Goal: Task Accomplishment & Management: Manage account settings

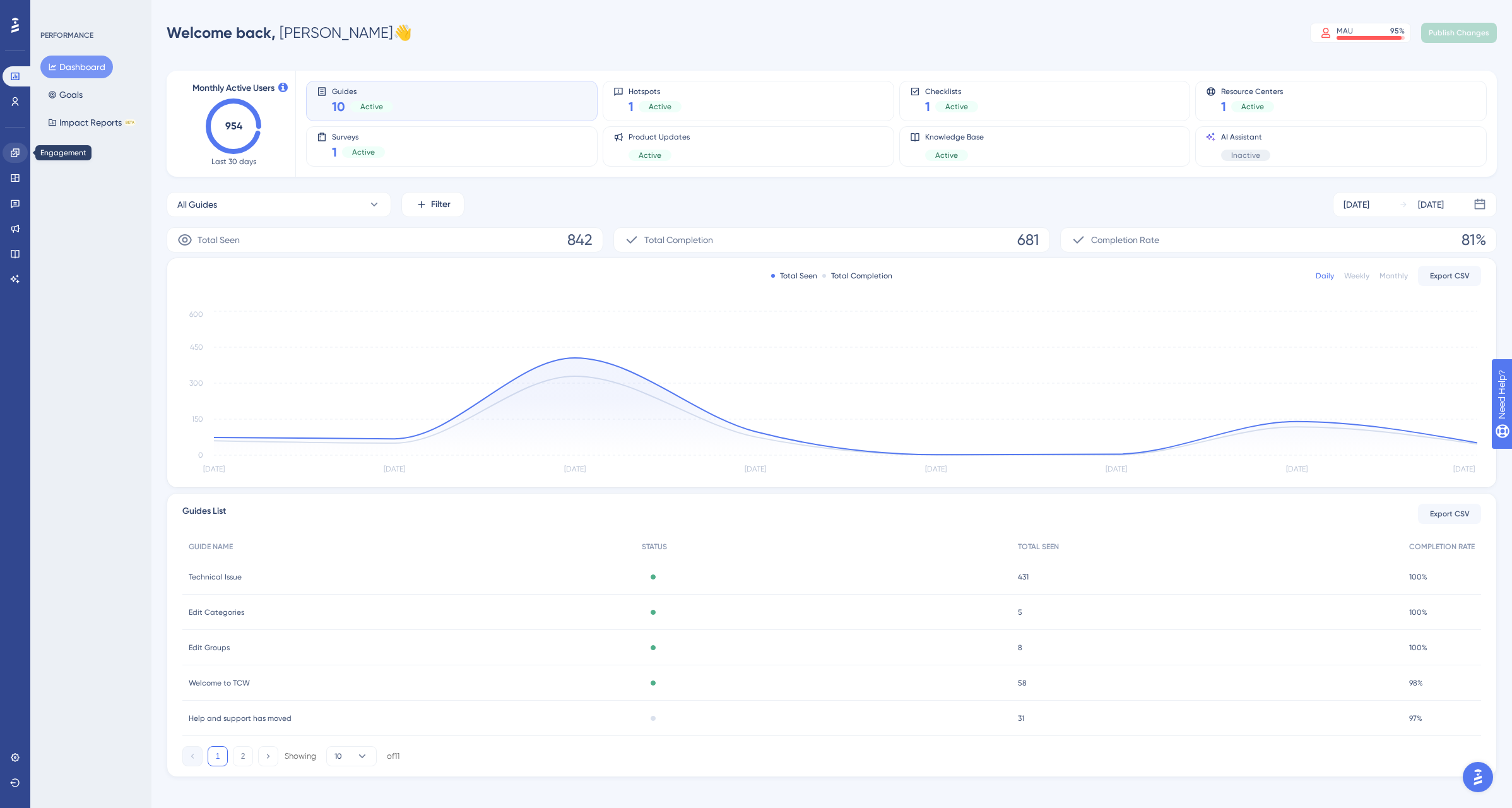
click at [10, 162] on link at bounding box center [15, 152] width 25 height 20
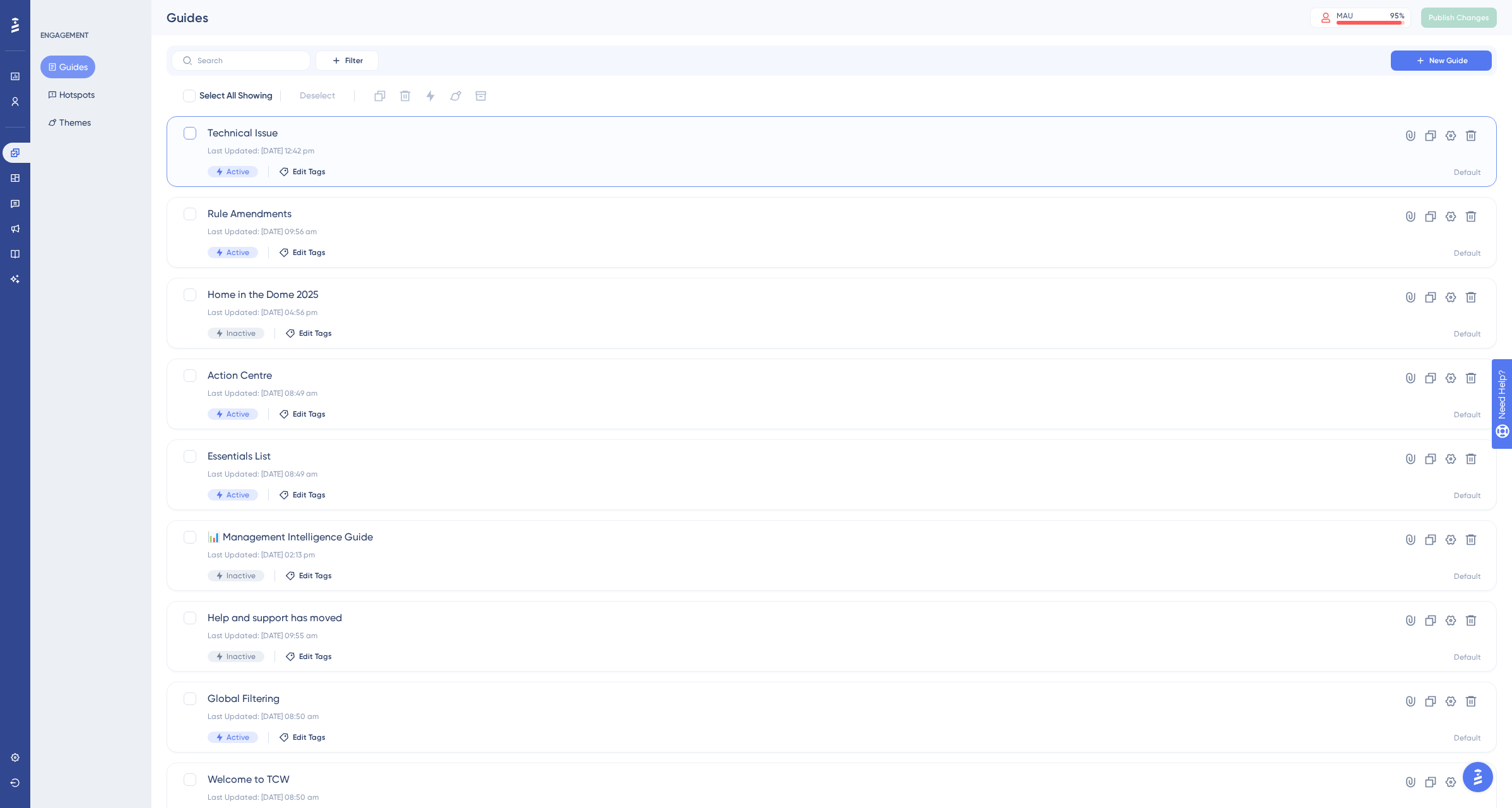
click at [192, 134] on div at bounding box center [190, 133] width 12 height 12
checkbox input "true"
click at [430, 99] on icon at bounding box center [430, 95] width 12 height 12
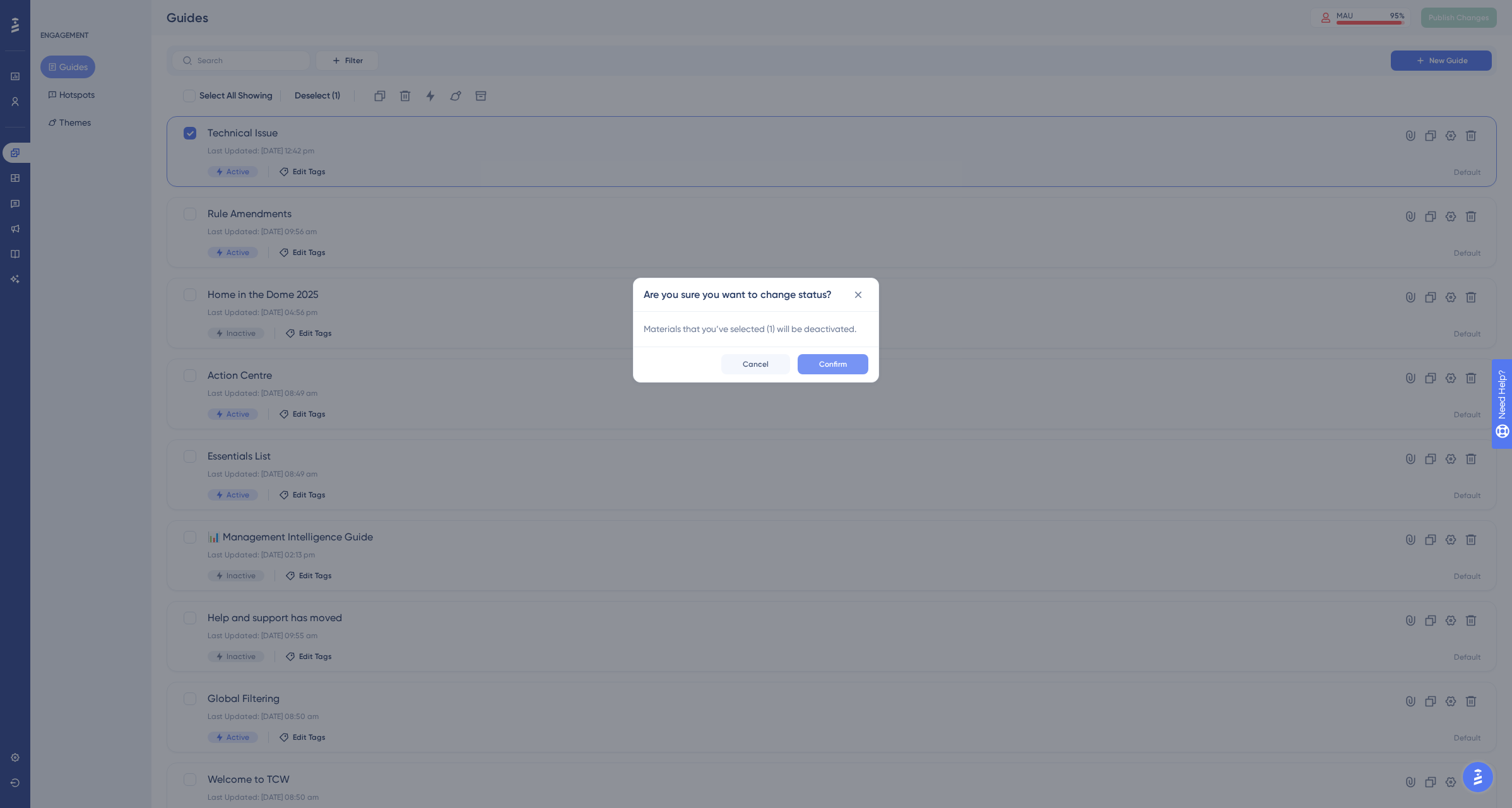
click at [834, 364] on span "Confirm" at bounding box center [833, 364] width 28 height 10
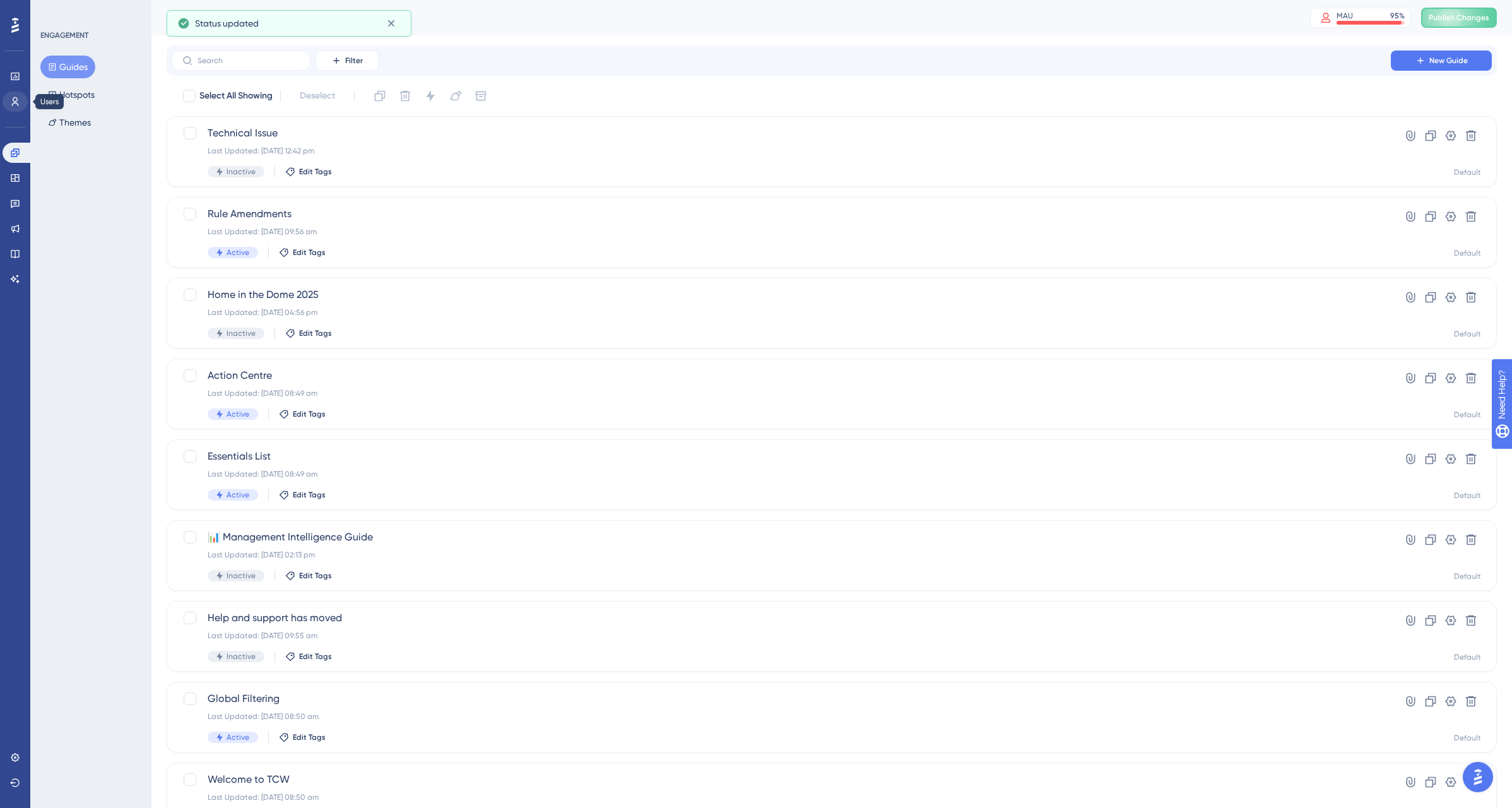
click at [16, 98] on icon at bounding box center [15, 101] width 10 height 10
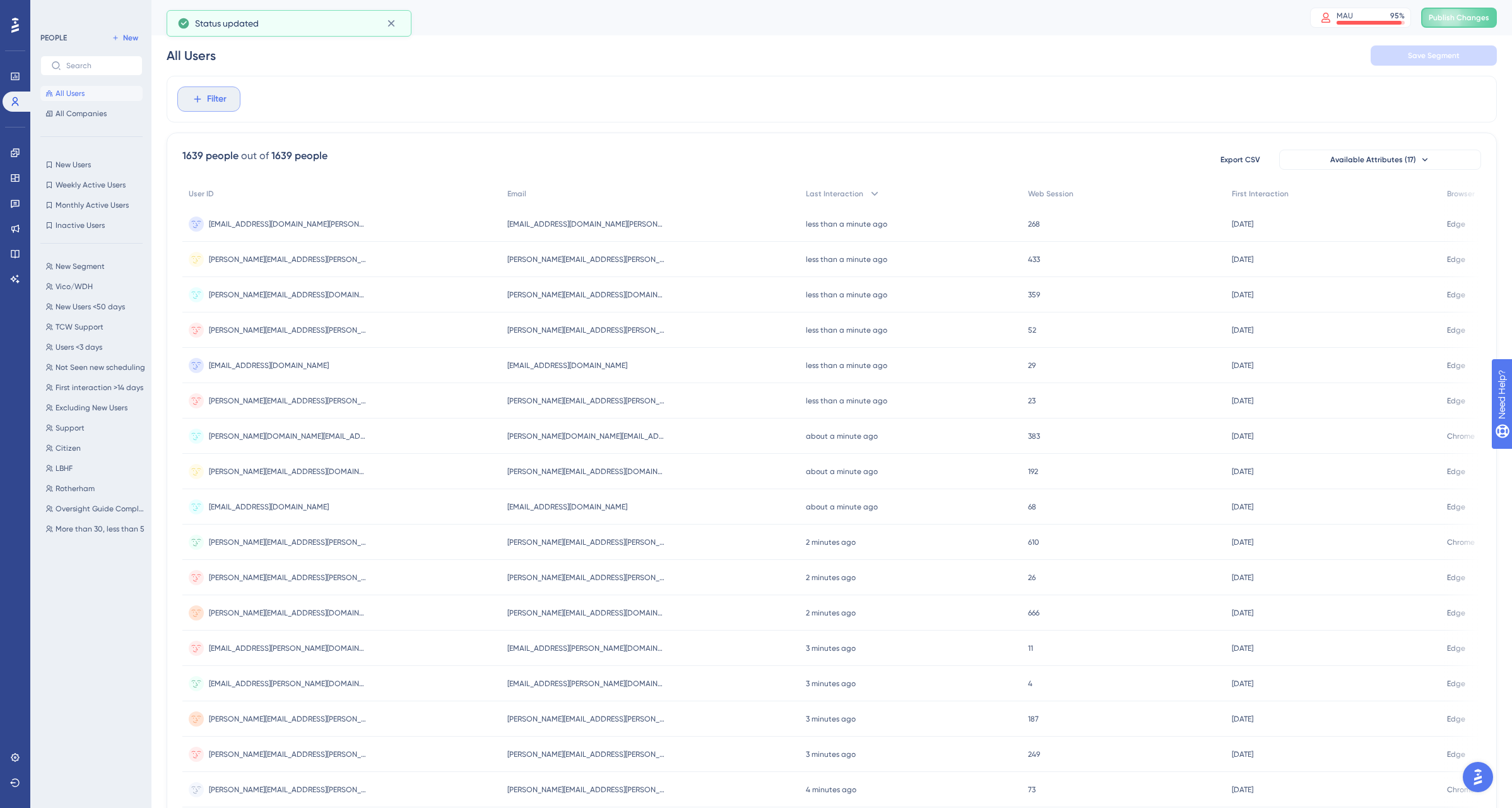
click at [215, 110] on button "Filter" at bounding box center [209, 98] width 63 height 25
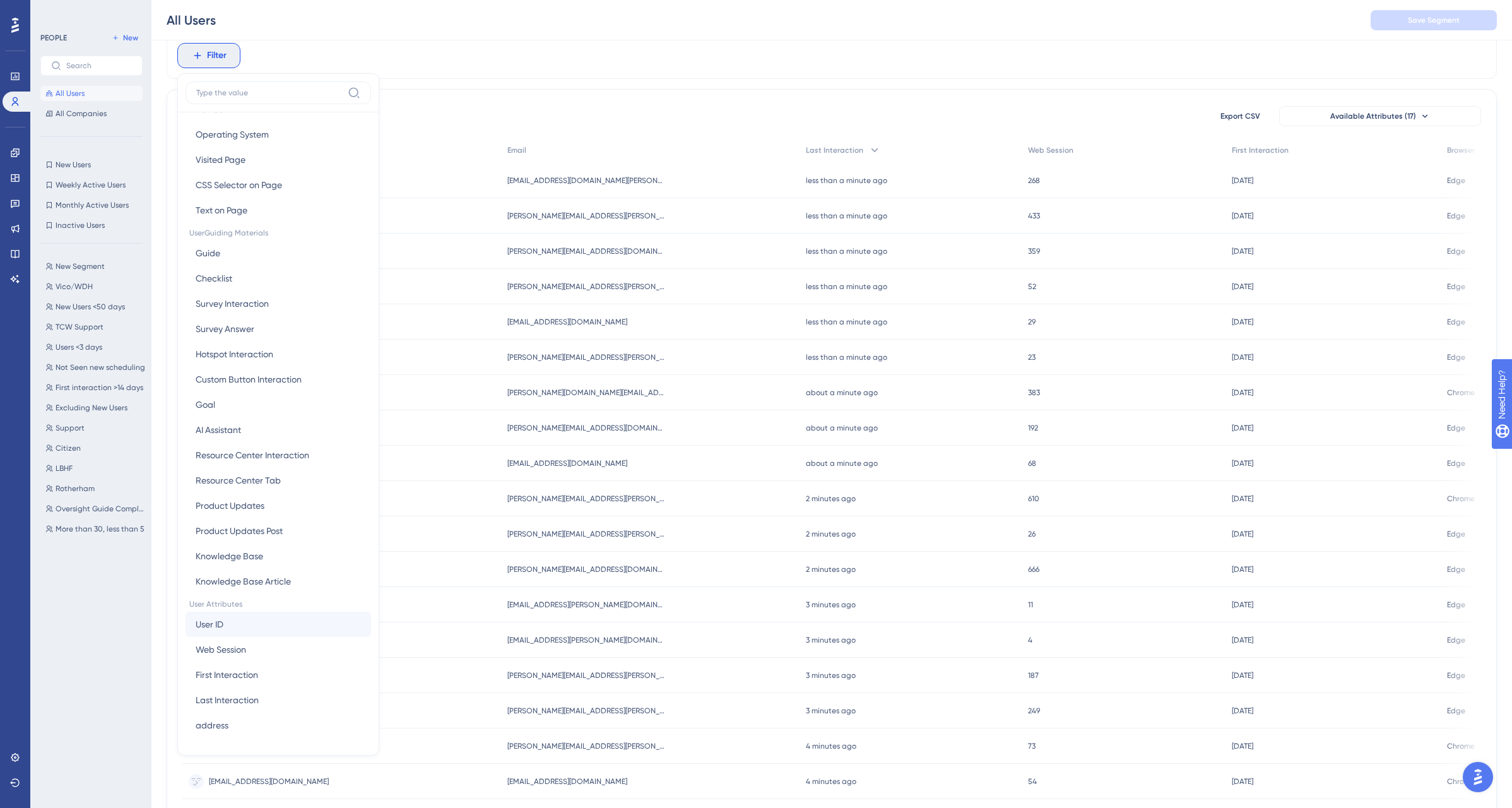
scroll to position [96, 0]
click at [245, 623] on button "User ID User ID" at bounding box center [278, 619] width 185 height 25
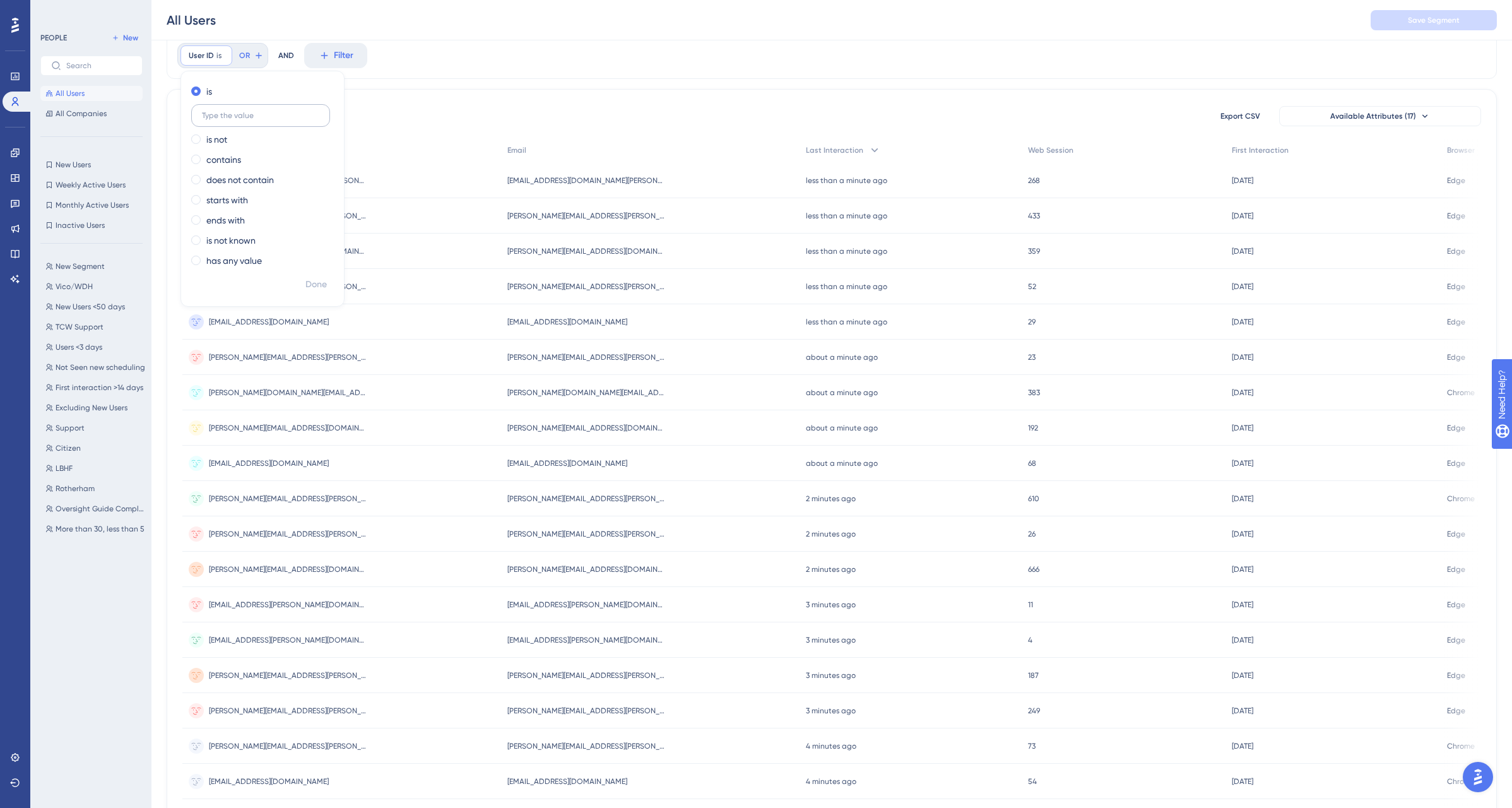
click at [230, 125] on label at bounding box center [261, 115] width 139 height 23
click at [230, 120] on input "text" at bounding box center [260, 115] width 118 height 8
paste input "According to our logs, your user account was only created this morning as part …"
type input "According to our logs, your user account was only created this morning as part …"
type input "[PERSON_NAME]"
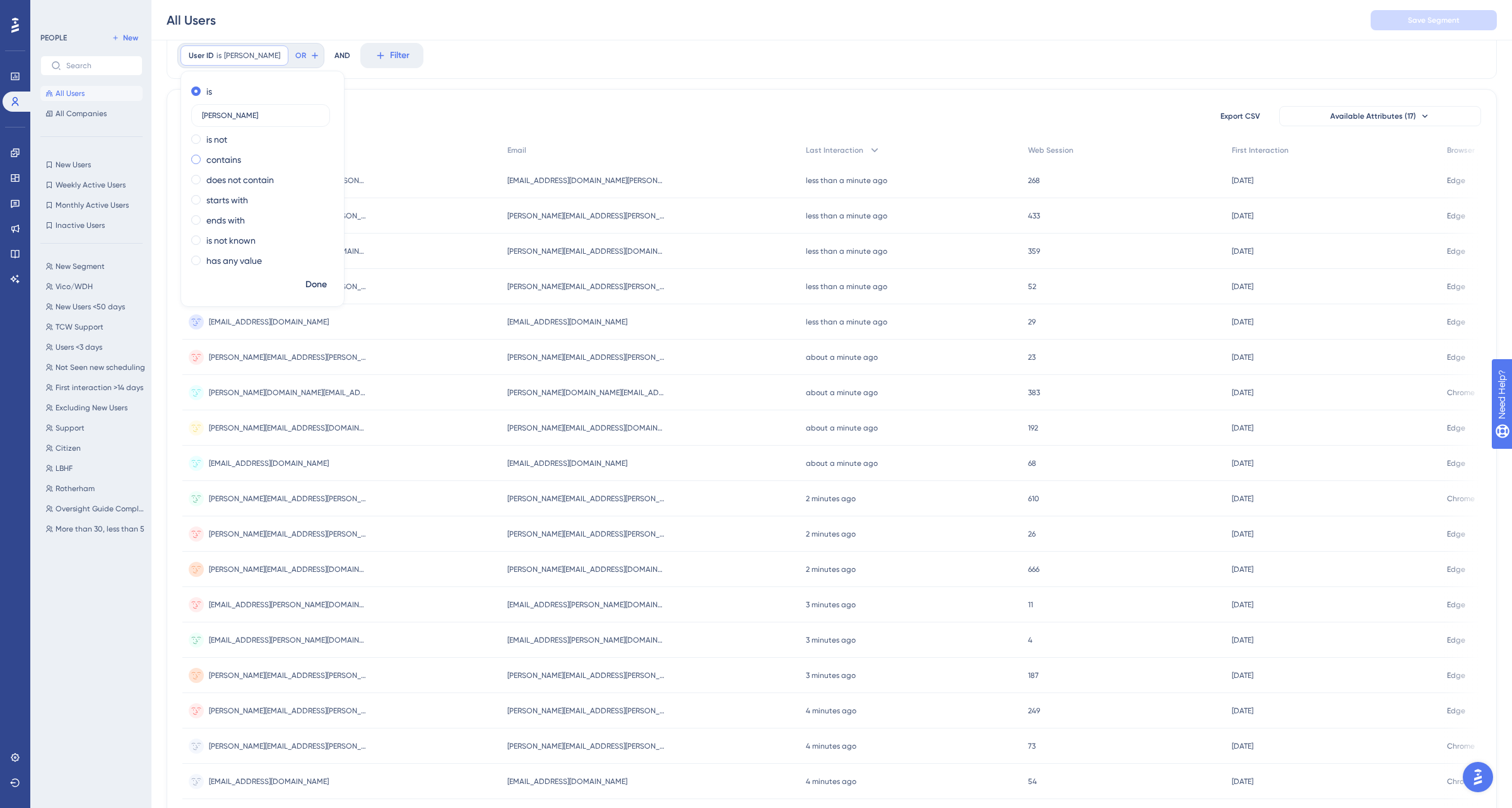
click at [223, 165] on label "contains" at bounding box center [223, 160] width 35 height 15
click at [316, 284] on span "Done" at bounding box center [316, 285] width 22 height 15
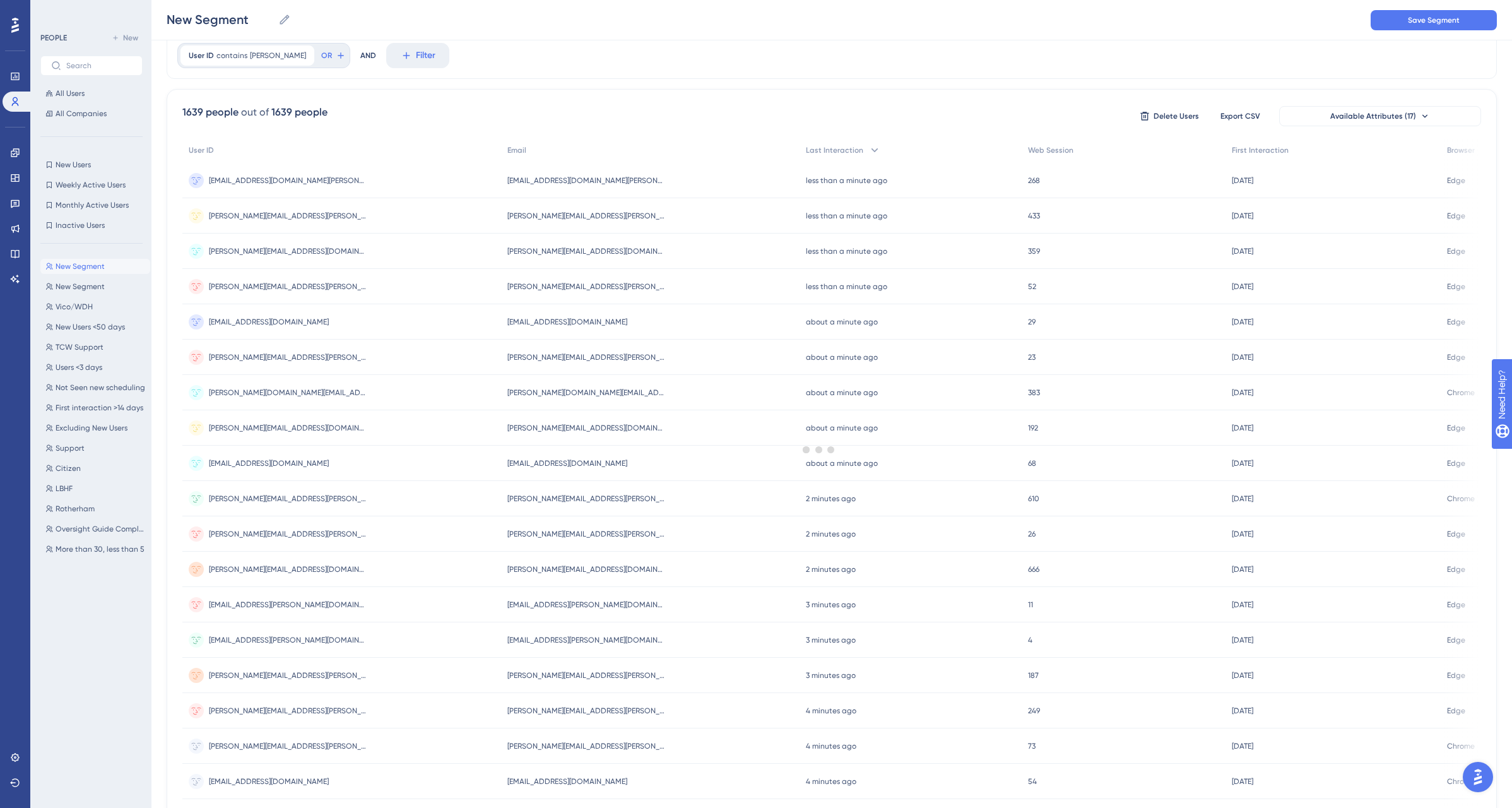
scroll to position [0, 0]
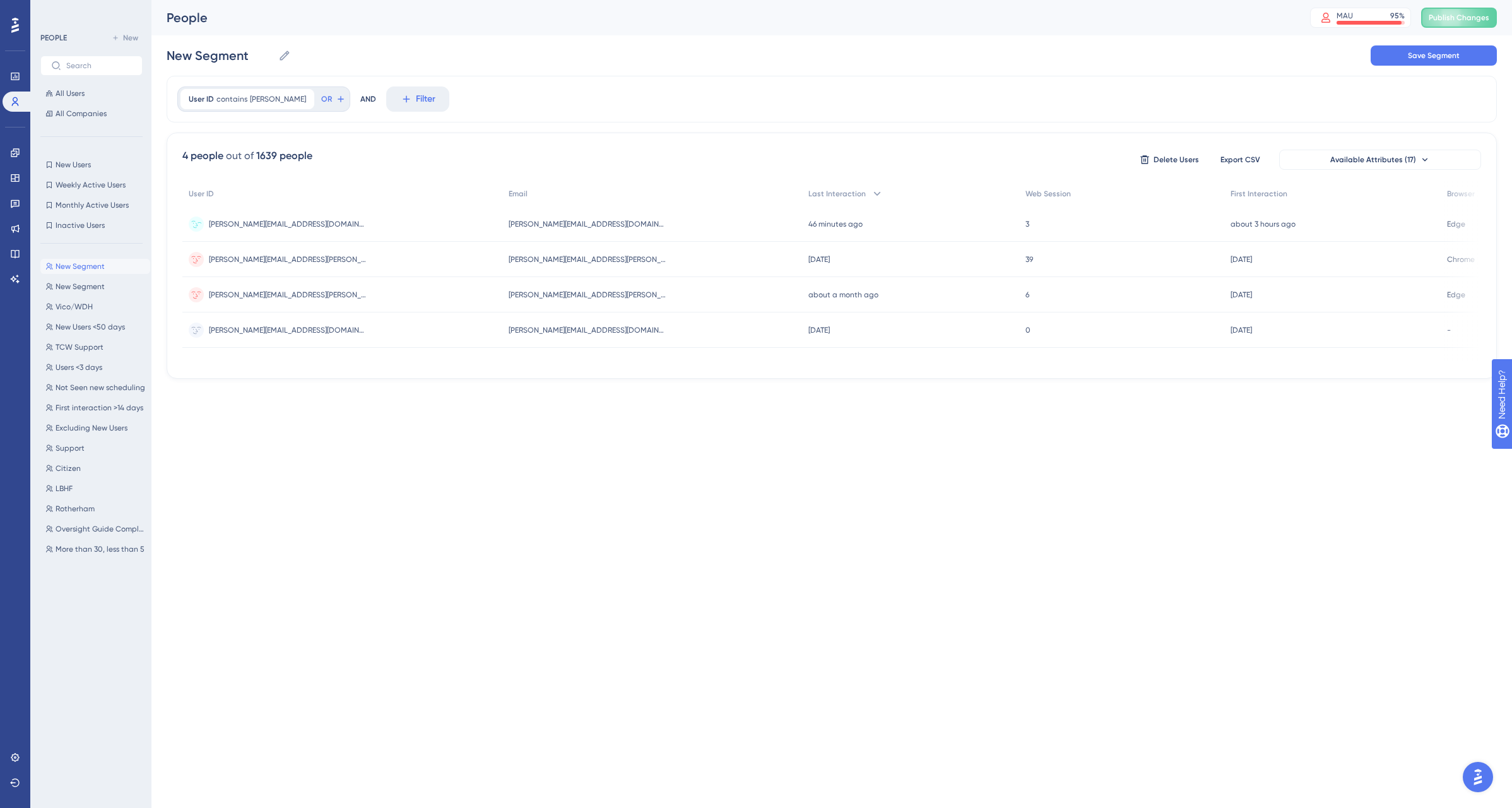
click at [311, 225] on span "[PERSON_NAME][EMAIL_ADDRESS][DOMAIN_NAME]" at bounding box center [287, 224] width 158 height 10
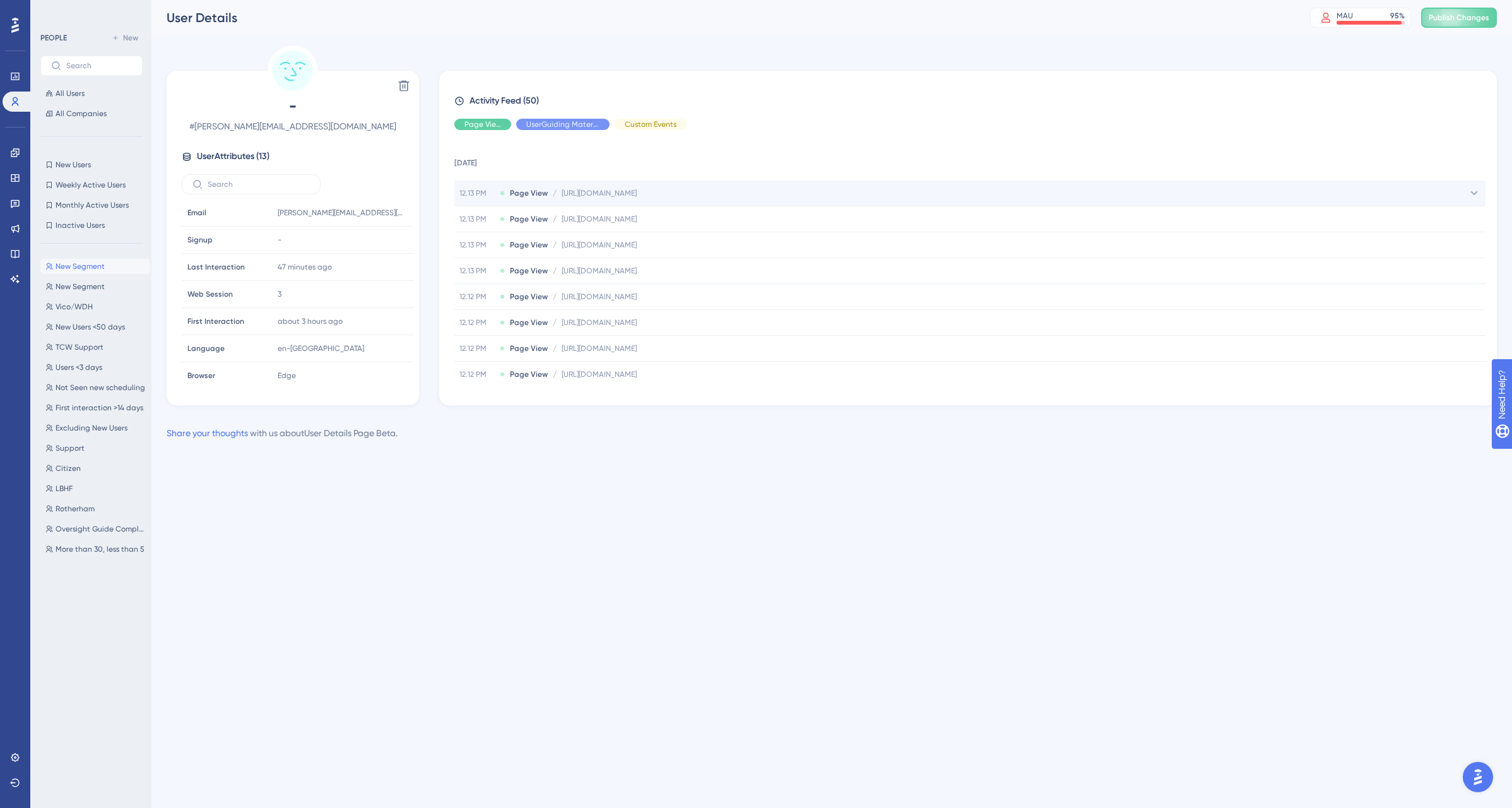
click at [637, 191] on span "[URL][DOMAIN_NAME]" at bounding box center [599, 192] width 75 height 10
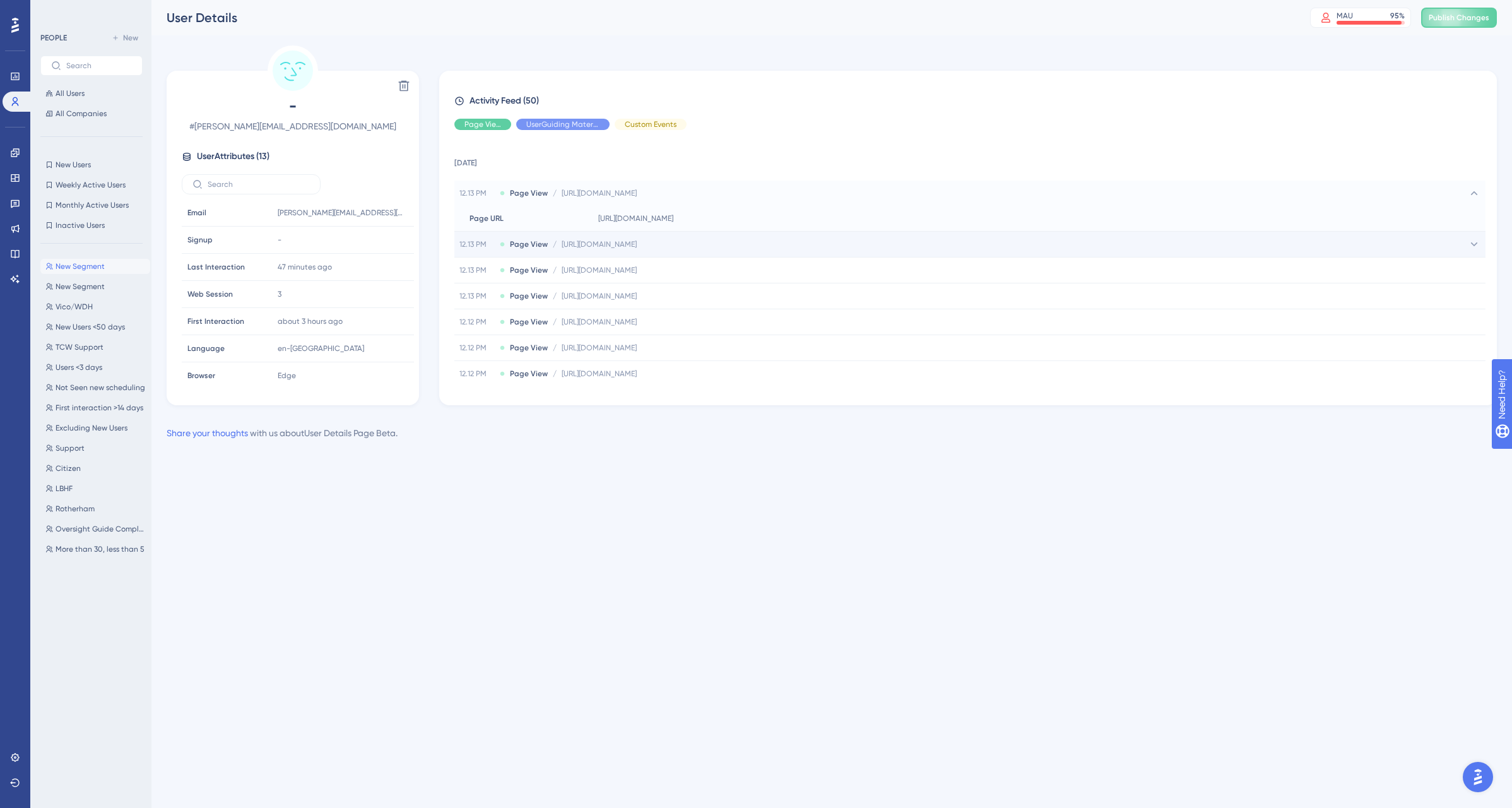
click at [637, 243] on span "[URL][DOMAIN_NAME]" at bounding box center [599, 244] width 75 height 10
click at [637, 193] on span "[URL][DOMAIN_NAME]" at bounding box center [599, 192] width 75 height 10
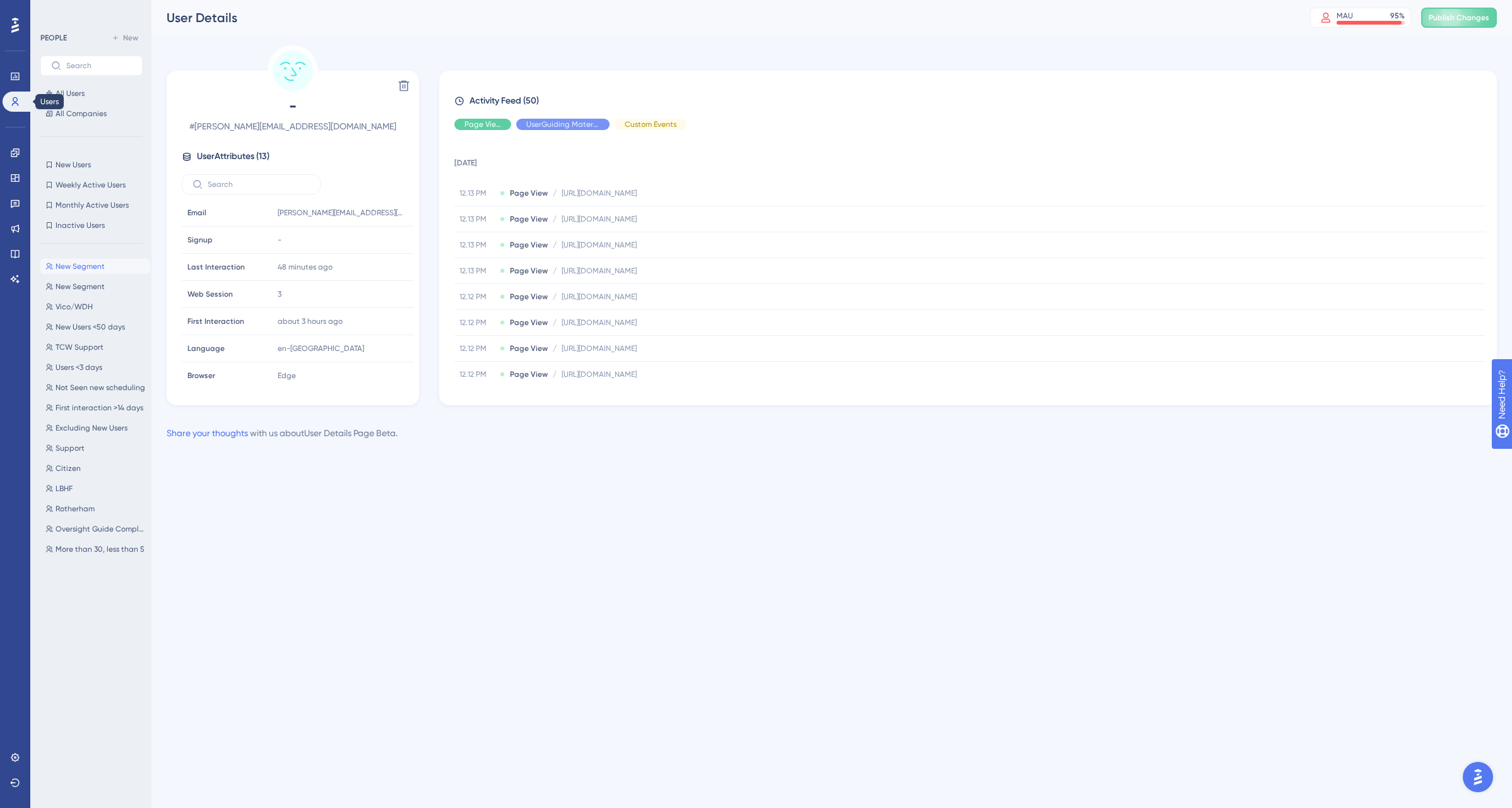
click at [21, 102] on link at bounding box center [17, 102] width 30 height 20
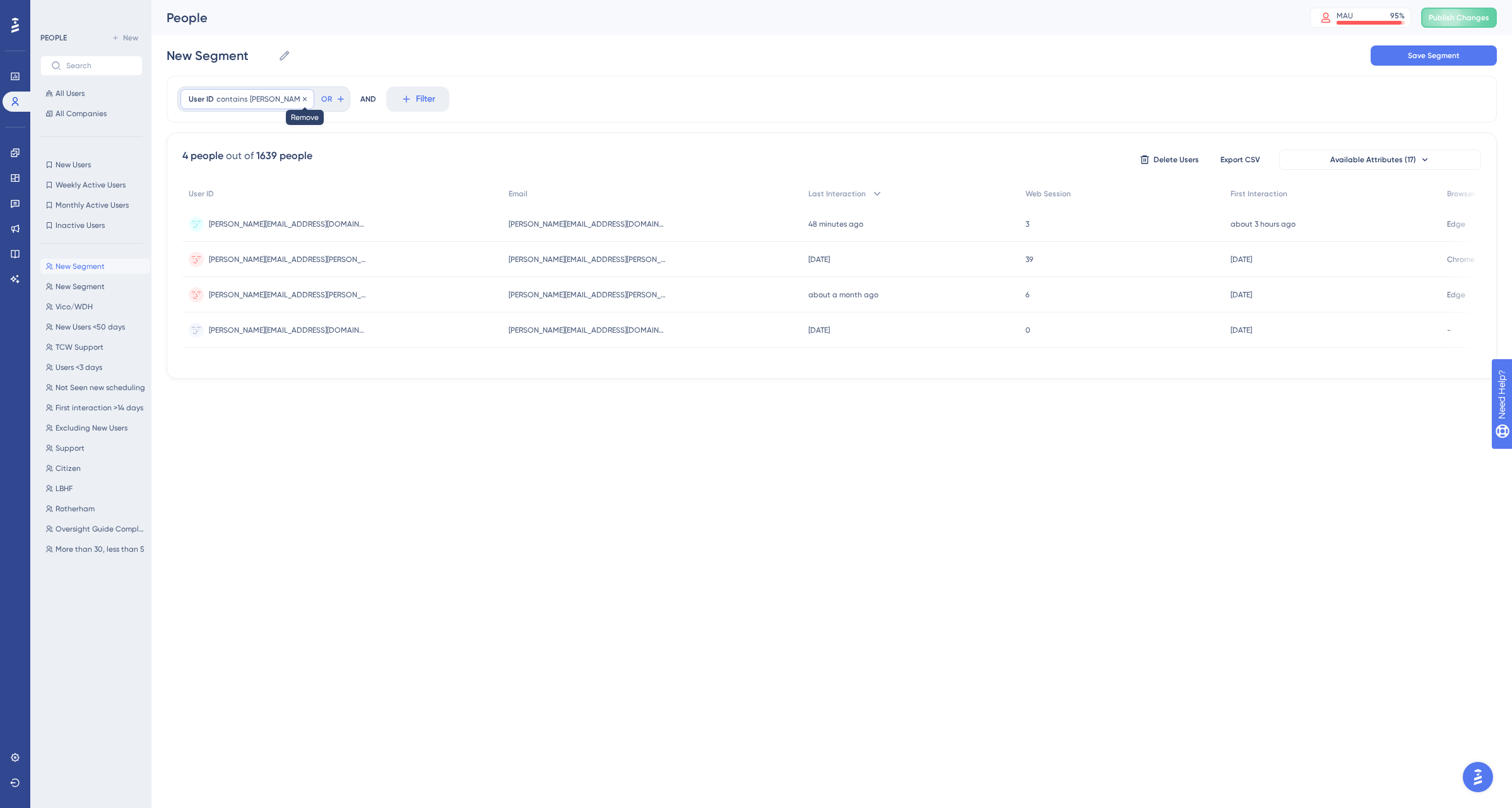
click at [303, 98] on icon at bounding box center [305, 98] width 4 height 4
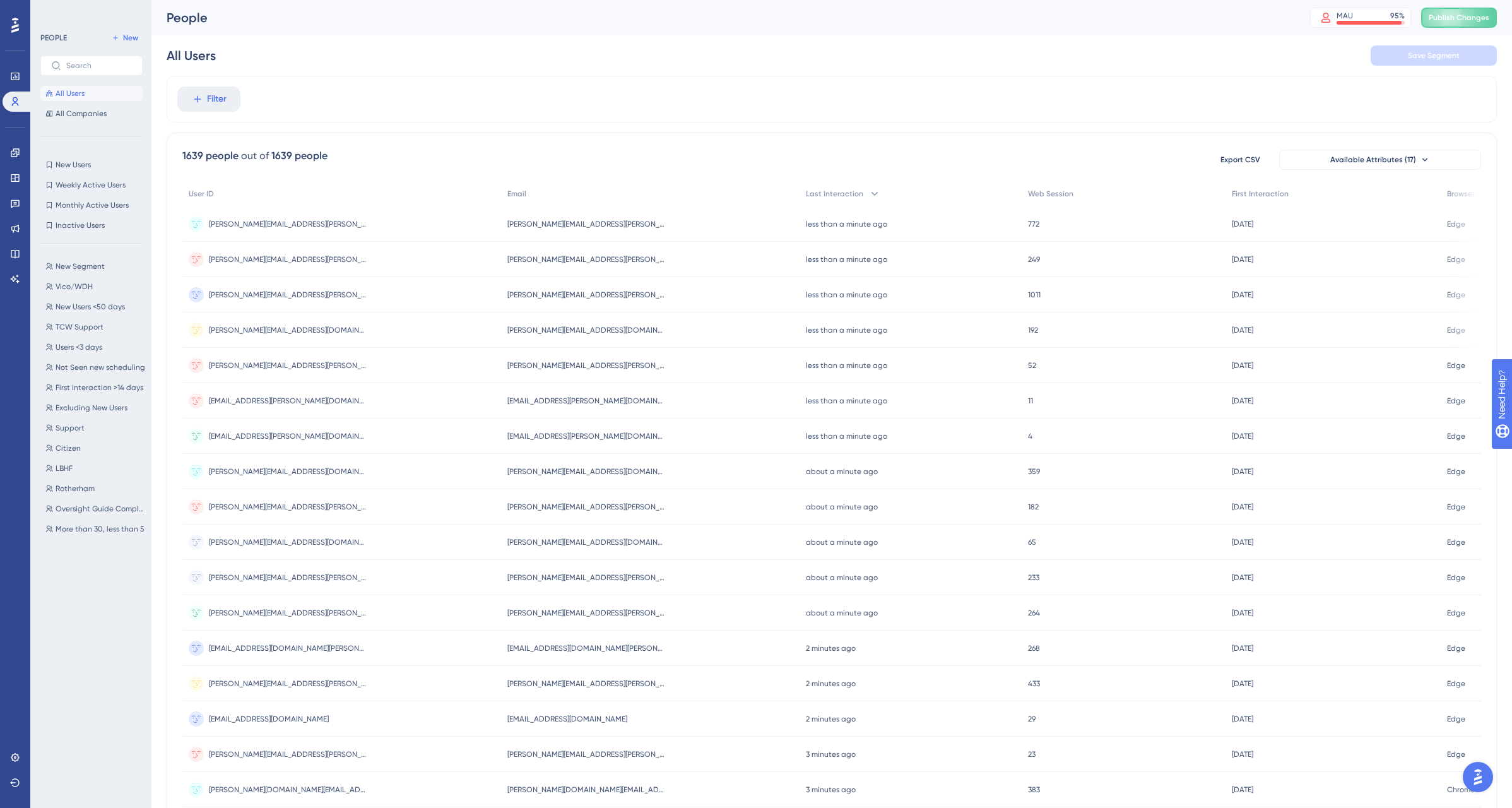
click at [86, 89] on button "All Users" at bounding box center [91, 94] width 102 height 15
click at [217, 96] on span "Filter" at bounding box center [216, 99] width 19 height 15
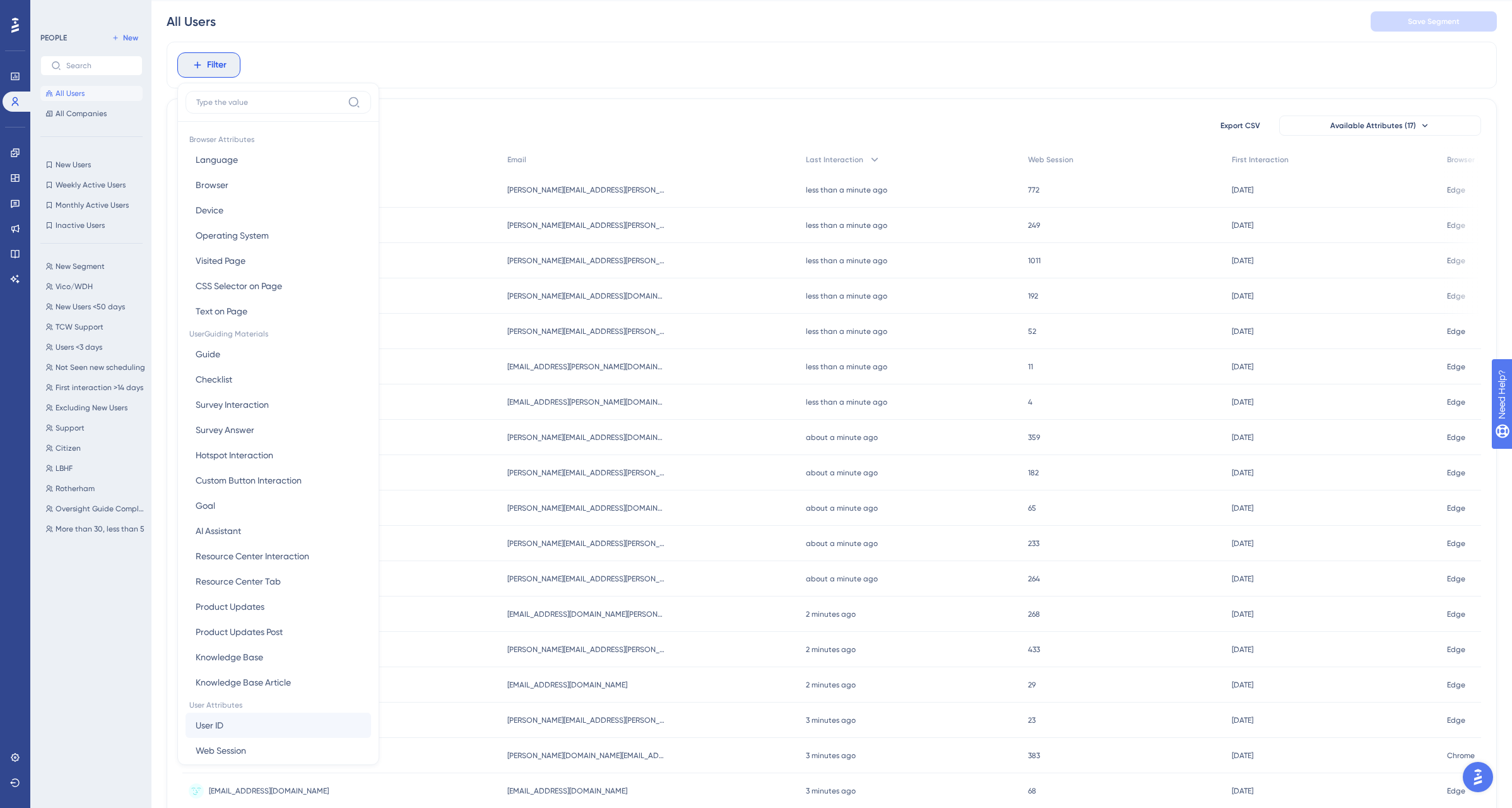
click at [236, 728] on button "User ID User ID" at bounding box center [278, 725] width 185 height 25
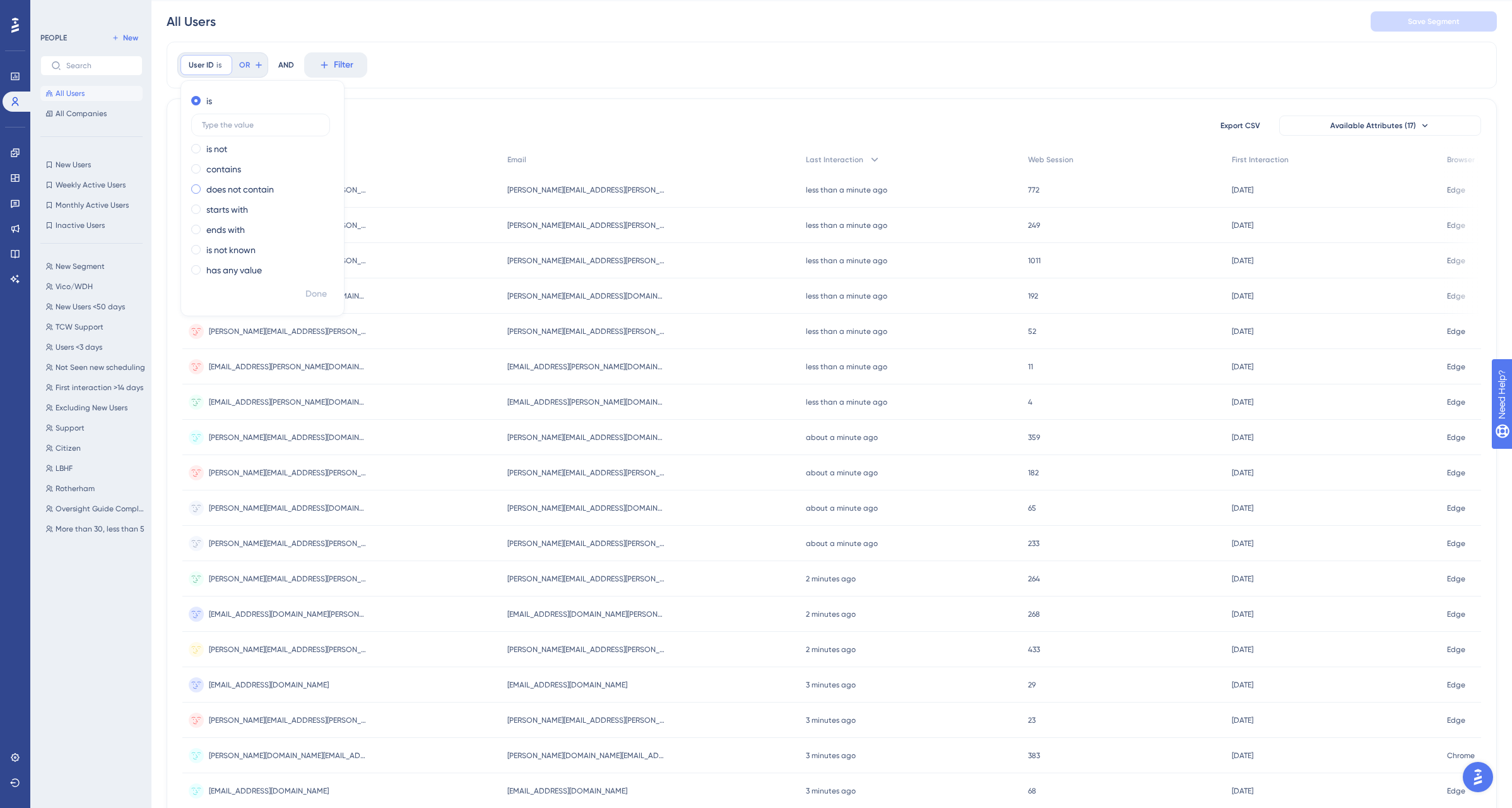
click at [231, 190] on label "does not contain" at bounding box center [240, 189] width 68 height 15
type input "@"
click at [331, 296] on button "Done" at bounding box center [316, 294] width 35 height 23
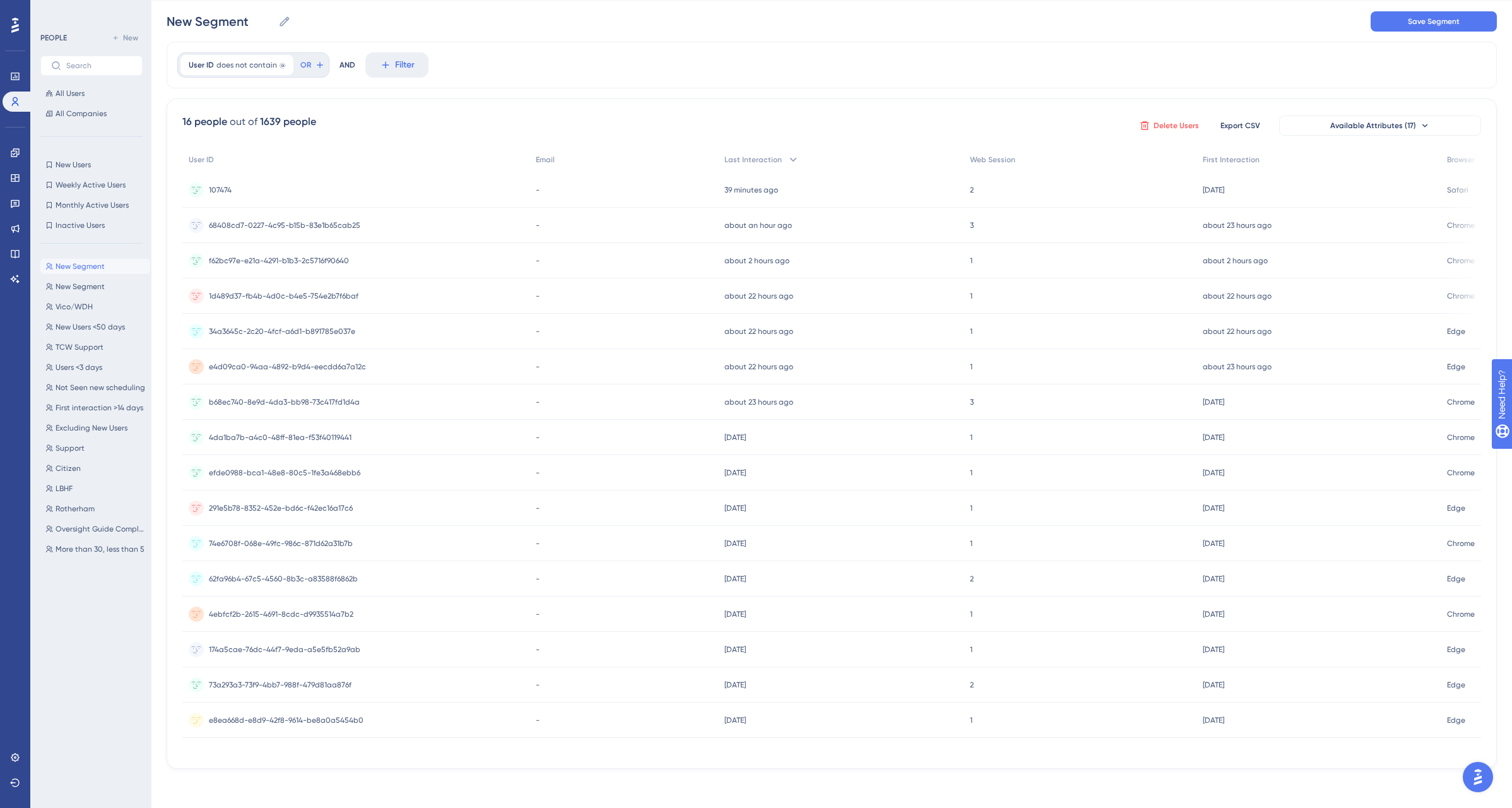
click at [1173, 125] on span "Delete Users" at bounding box center [1176, 125] width 45 height 10
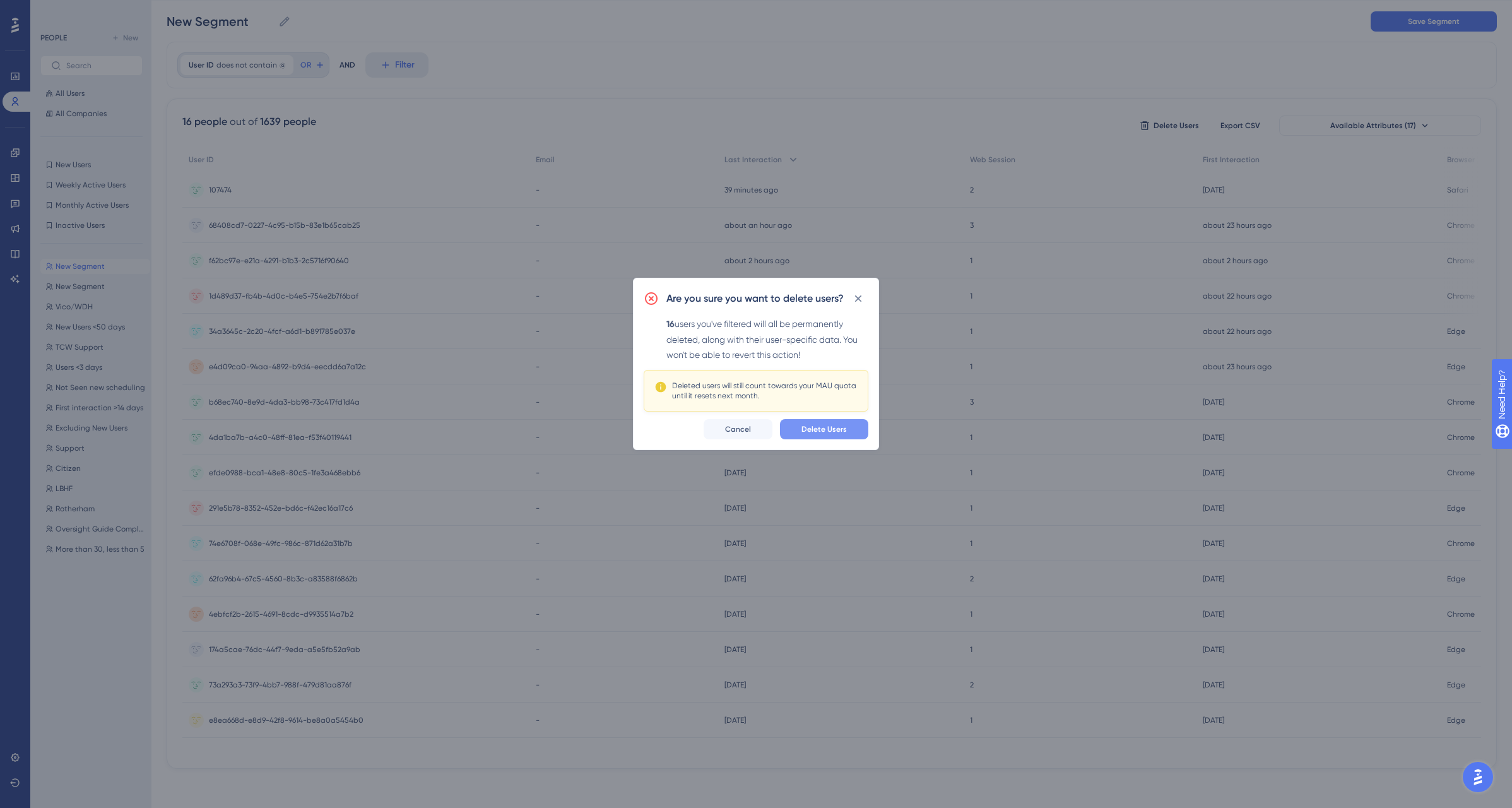
click at [830, 432] on span "Delete Users" at bounding box center [824, 429] width 45 height 10
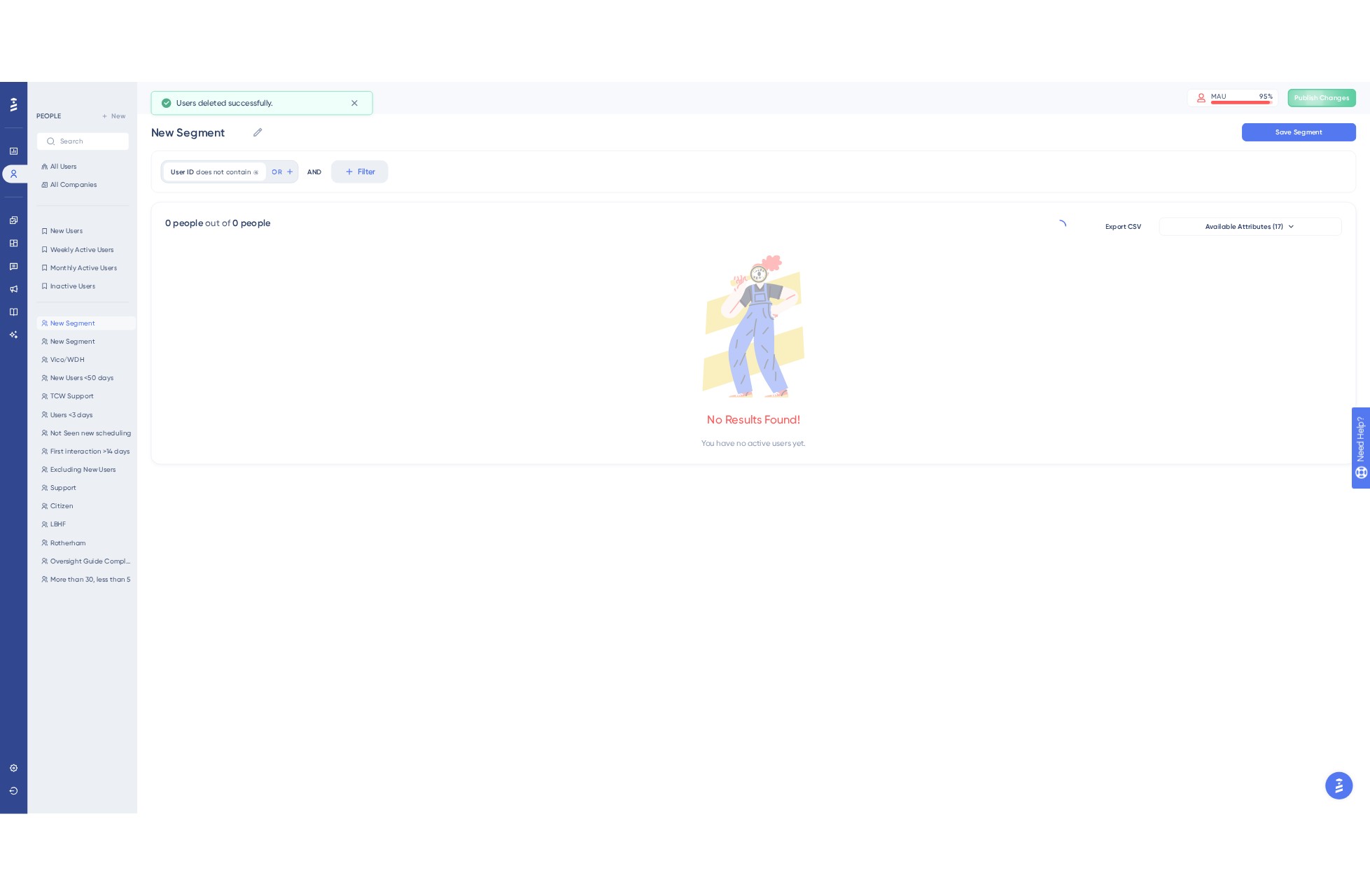
scroll to position [0, 0]
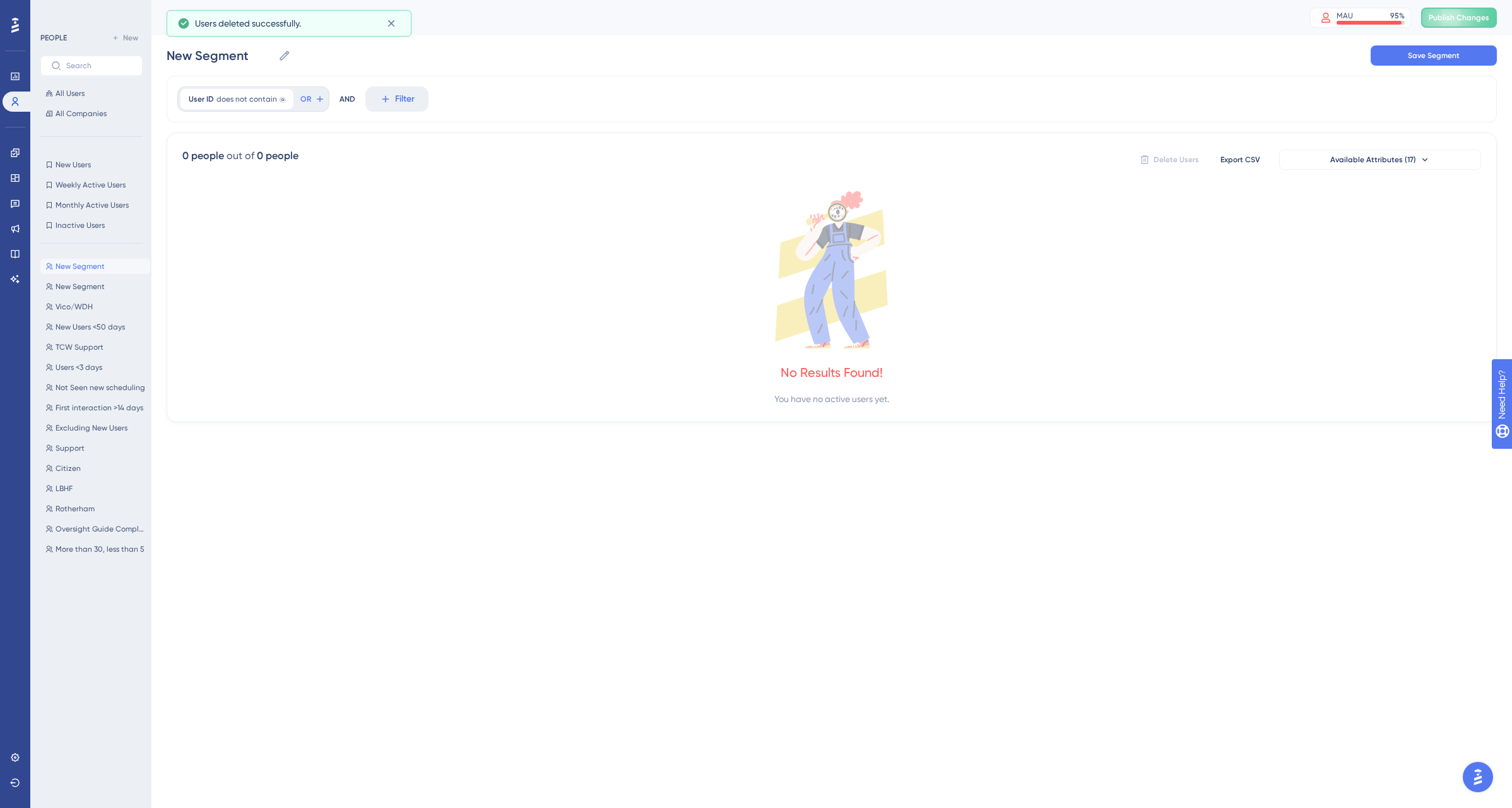
click at [1161, 86] on div "User ID does not contain @ @ Remove OR AND Filter" at bounding box center [832, 98] width 1330 height 47
click at [1450, 44] on div "New Segment New Segment Save Segment" at bounding box center [832, 55] width 1330 height 40
click at [1433, 58] on span "Save Segment" at bounding box center [1434, 55] width 52 height 10
type input "New Segment-1"
click at [1454, 23] on button "Publish Changes" at bounding box center [1459, 18] width 75 height 20
